Goal: Task Accomplishment & Management: Use online tool/utility

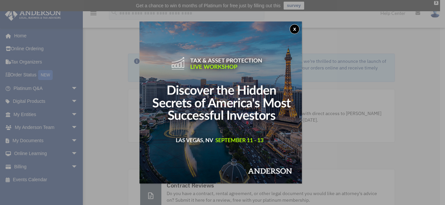
click at [298, 29] on button "x" at bounding box center [294, 29] width 10 height 10
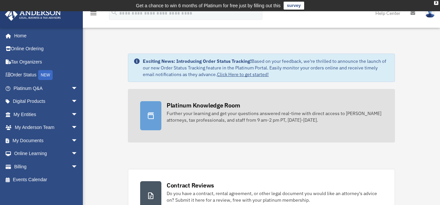
click at [196, 105] on div "Platinum Knowledge Room" at bounding box center [204, 105] width 74 height 8
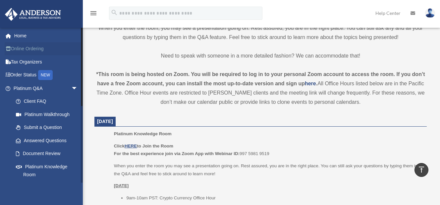
scroll to position [199, 0]
click at [42, 153] on link "Document Review" at bounding box center [48, 153] width 78 height 13
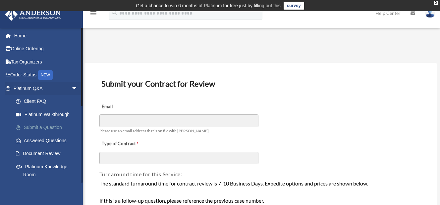
click at [44, 126] on link "Submit a Question" at bounding box center [48, 127] width 78 height 13
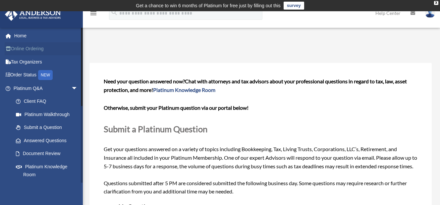
click at [26, 48] on link "Online Ordering" at bounding box center [46, 48] width 83 height 13
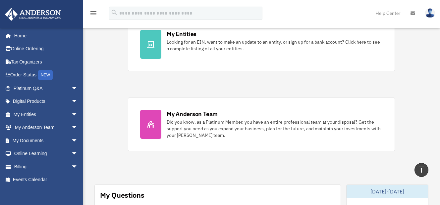
scroll to position [199, 0]
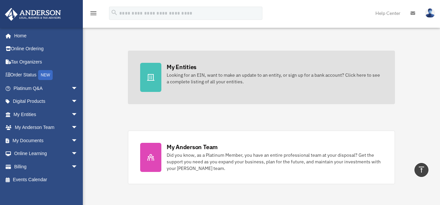
click at [201, 71] on div "My Entities Looking for an EIN, want to make an update to an entity, or sign up…" at bounding box center [275, 74] width 216 height 22
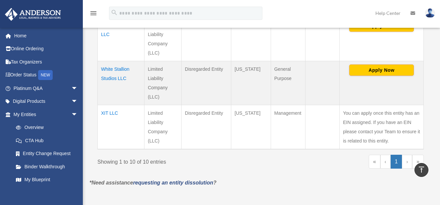
scroll to position [497, 0]
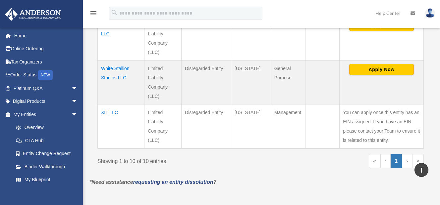
click at [123, 67] on td "White Stallion Studios LLC" at bounding box center [121, 83] width 47 height 44
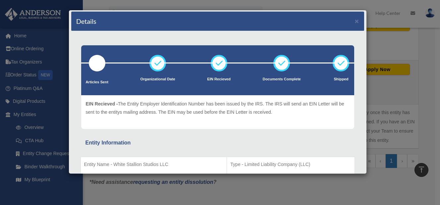
scroll to position [0, 0]
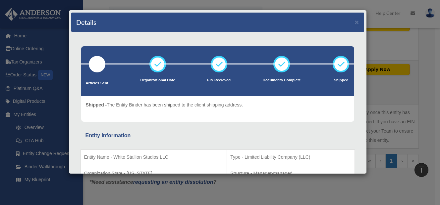
click at [383, 45] on div "Details × Articles Sent Organizational Date" at bounding box center [220, 102] width 440 height 205
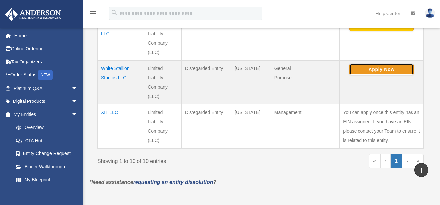
click at [382, 71] on button "Apply Now" at bounding box center [381, 69] width 65 height 11
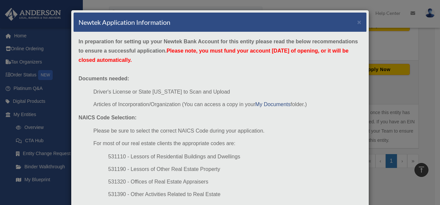
click at [385, 79] on div "Newtek Application Information × In preparation for setting up your Newtek Bank…" at bounding box center [220, 102] width 440 height 205
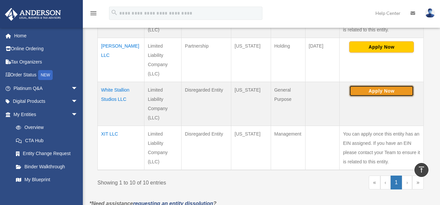
scroll to position [464, 0]
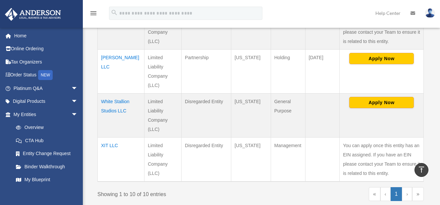
click at [112, 103] on td "White Stallion Studios LLC" at bounding box center [121, 116] width 47 height 44
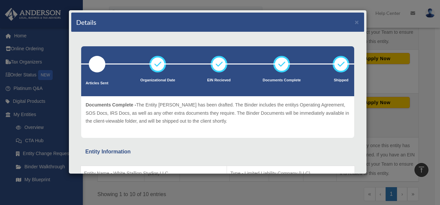
click at [380, 38] on div "Details × Articles Sent Organizational Date" at bounding box center [220, 102] width 440 height 205
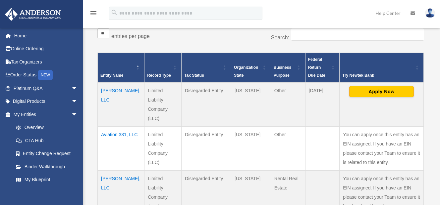
scroll to position [132, 0]
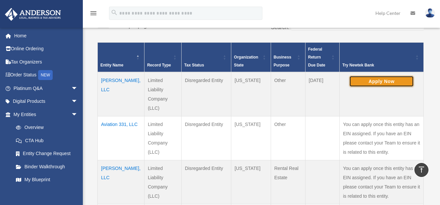
click at [380, 79] on button "Apply Now" at bounding box center [381, 81] width 65 height 11
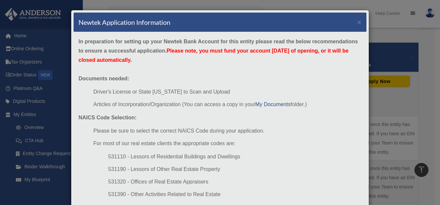
click at [380, 96] on div "Newtek Application Information × In preparation for setting up your Newtek Bank…" at bounding box center [220, 102] width 440 height 205
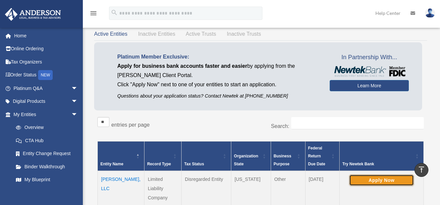
scroll to position [0, 0]
